Goal: Information Seeking & Learning: Find specific fact

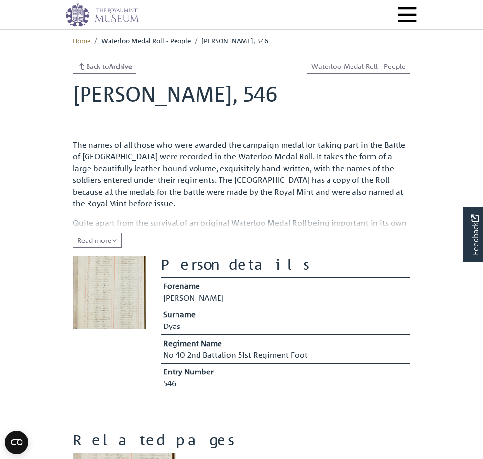
click at [280, 218] on span "Quite apart from the survival of an original Waterloo Medal Roll being importan…" at bounding box center [241, 264] width 337 height 92
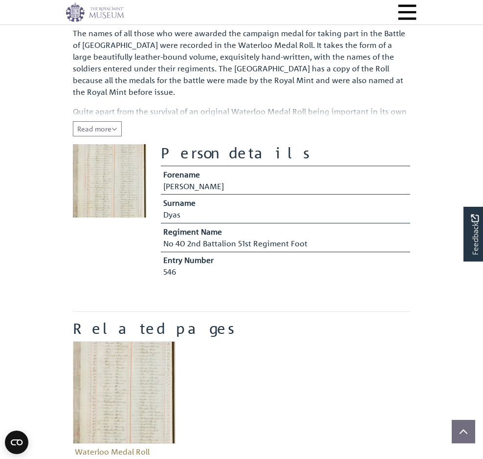
scroll to position [196, 0]
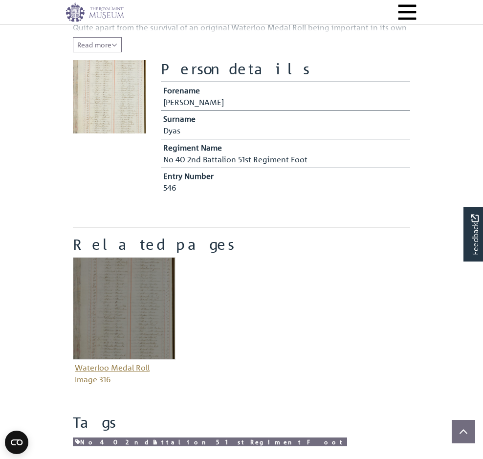
click at [73, 331] on figure "Waterloo Medal Roll Image 316" at bounding box center [124, 322] width 103 height 130
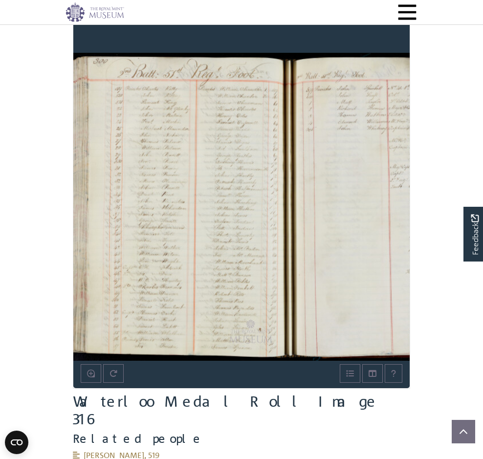
scroll to position [489, 0]
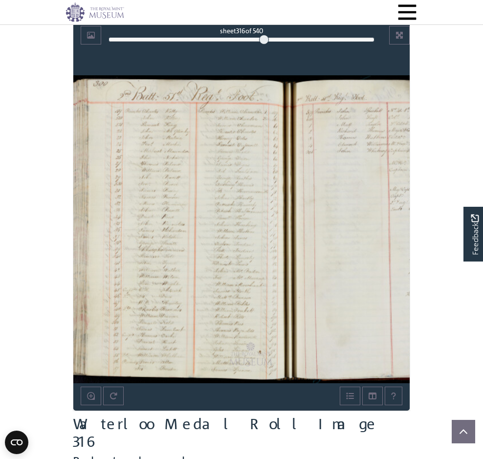
click at [139, 275] on div at bounding box center [181, 229] width 216 height 308
